Goal: Check status

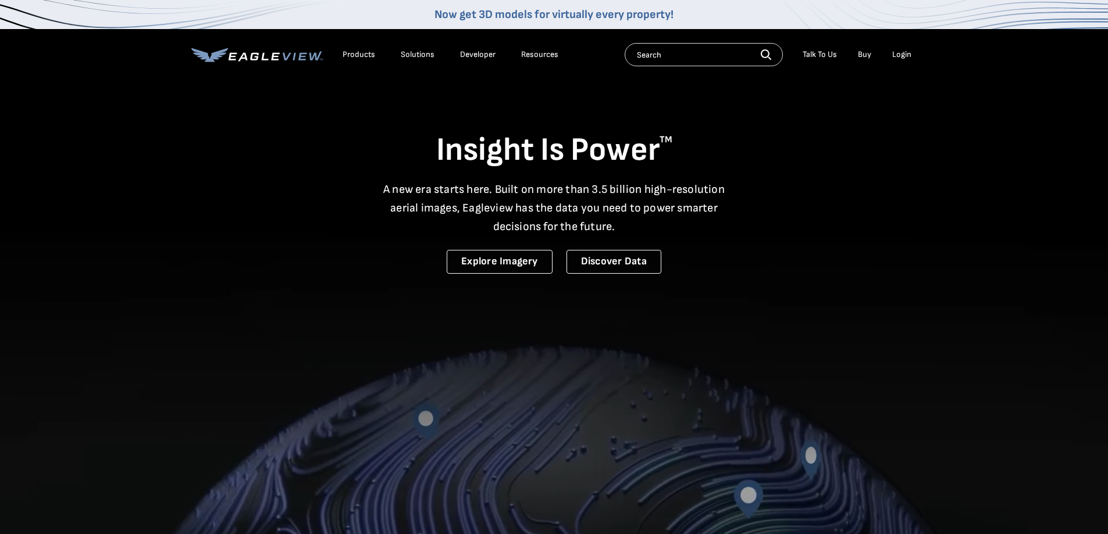
click at [912, 55] on li "Login" at bounding box center [901, 54] width 31 height 17
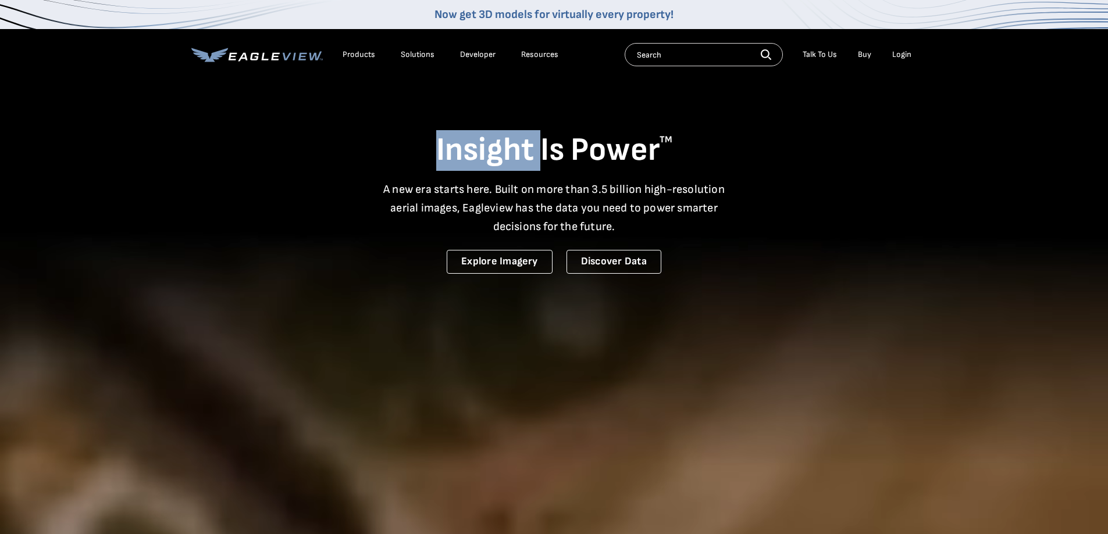
click at [912, 55] on li "Login" at bounding box center [901, 54] width 31 height 17
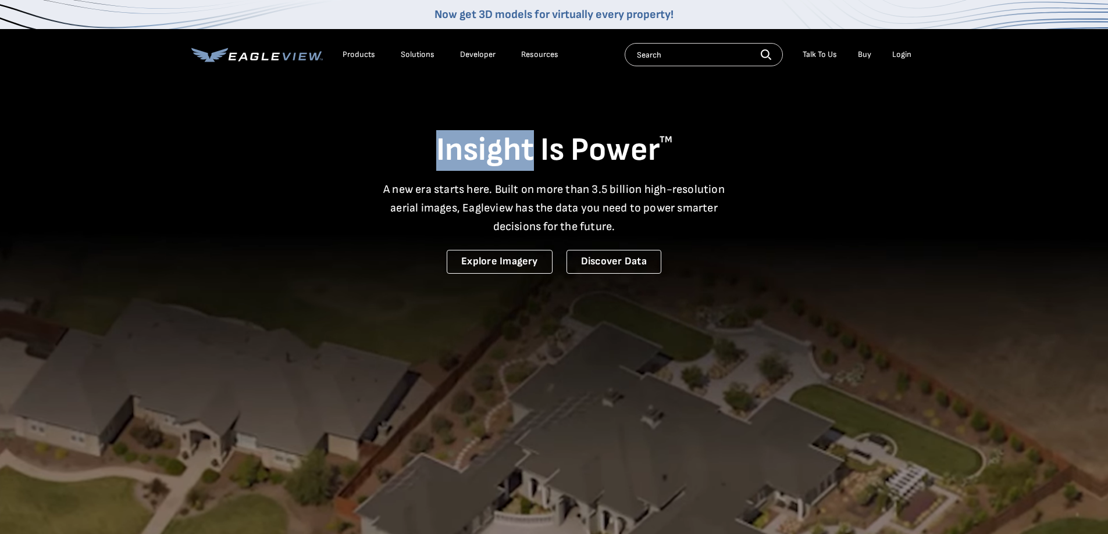
click at [910, 56] on div "Login" at bounding box center [901, 54] width 19 height 10
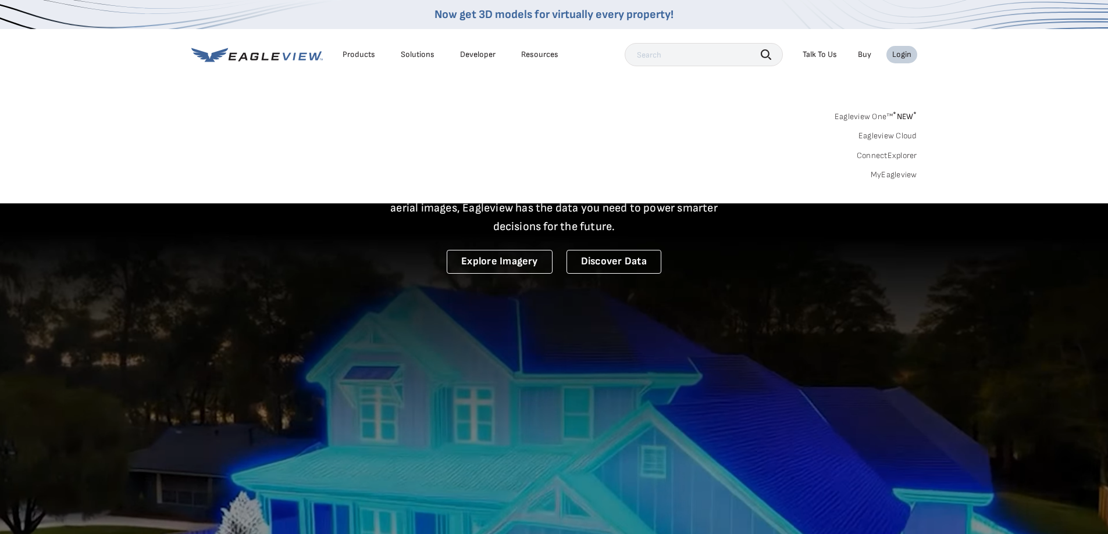
click at [909, 174] on link "MyEagleview" at bounding box center [894, 175] width 47 height 10
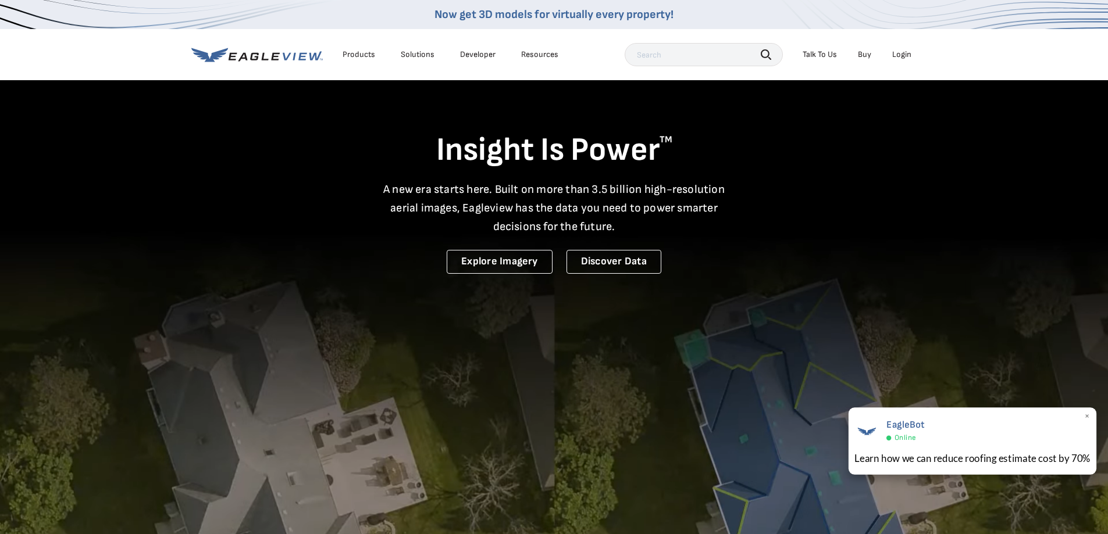
click at [1089, 414] on span "×" at bounding box center [1087, 417] width 6 height 12
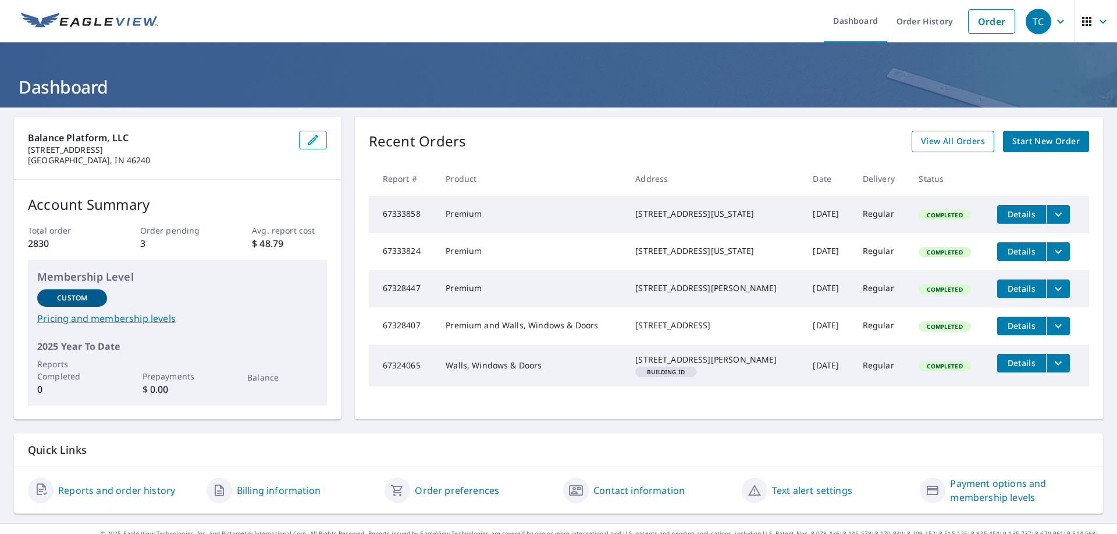
click at [936, 146] on span "View All Orders" at bounding box center [953, 141] width 64 height 15
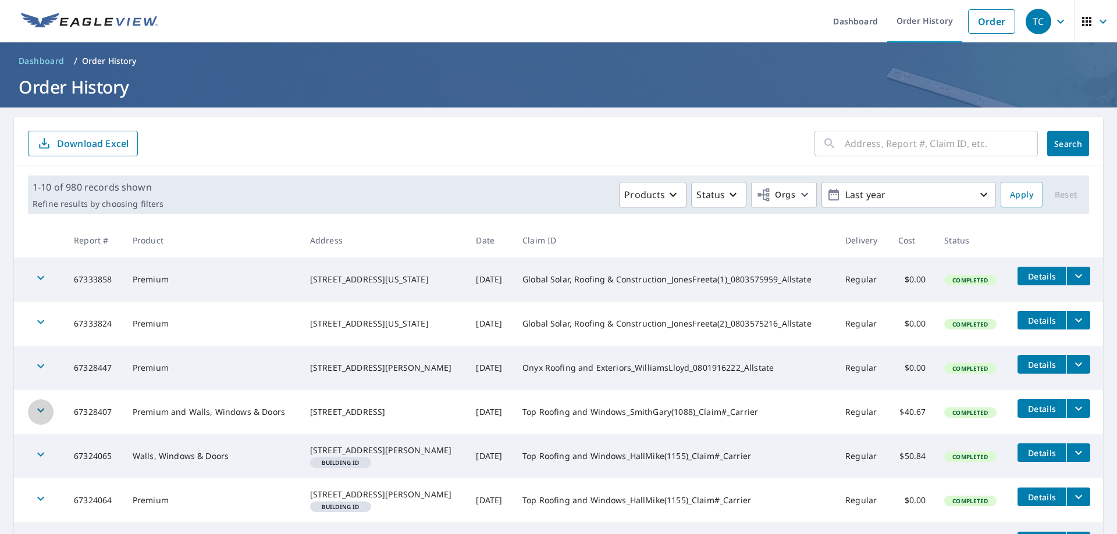
click at [40, 409] on icon "button" at bounding box center [41, 411] width 14 height 14
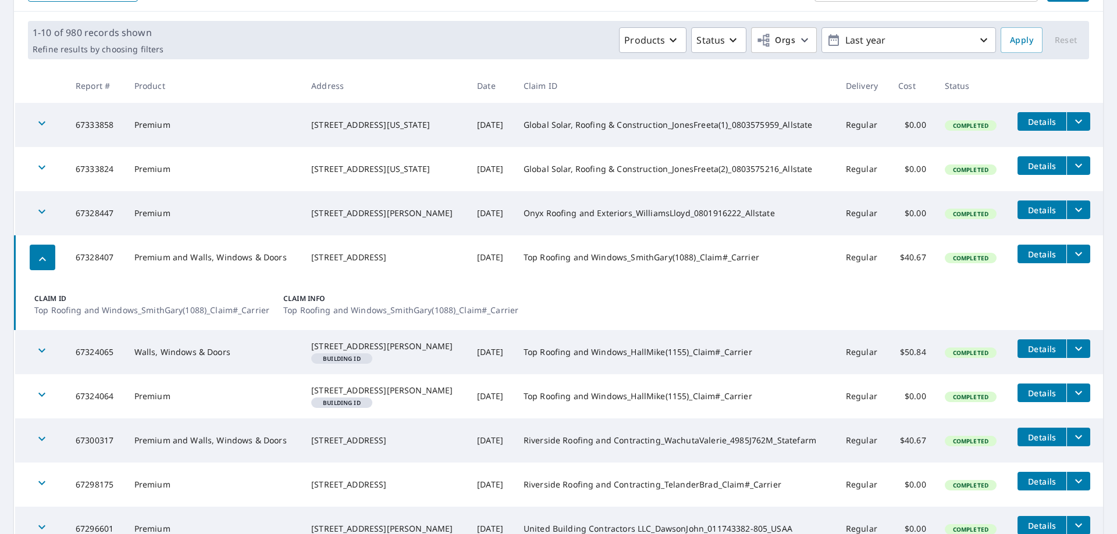
scroll to position [155, 0]
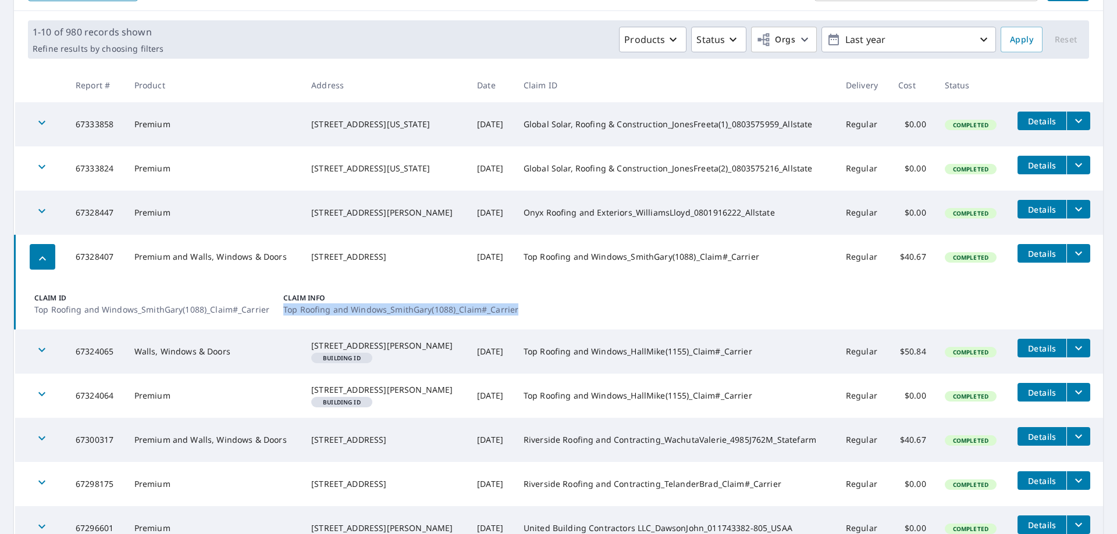
drag, startPoint x: 543, startPoint y: 311, endPoint x: 279, endPoint y: 322, distance: 263.6
click at [279, 322] on td "Claim ID Top Roofing and Windows_SmithGary(1088)_Claim#_Carrier Claim Info Top …" at bounding box center [559, 304] width 1088 height 51
copy p "Top Roofing and Windows_SmithGary(1088)_Claim#_Carrier"
